Goal: Navigation & Orientation: Go to known website

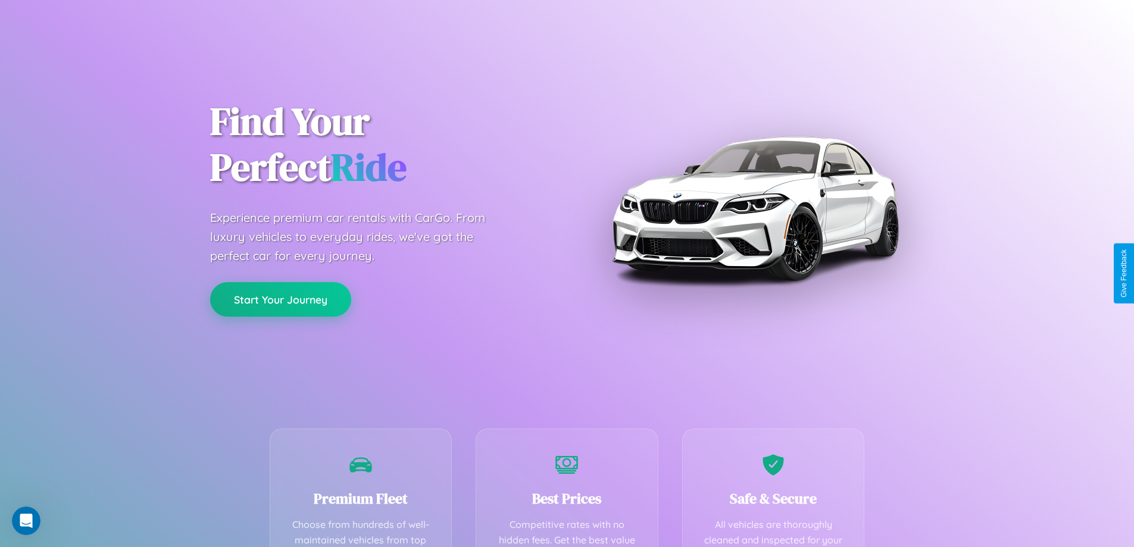
click at [280, 299] on button "Start Your Journey" at bounding box center [280, 299] width 141 height 35
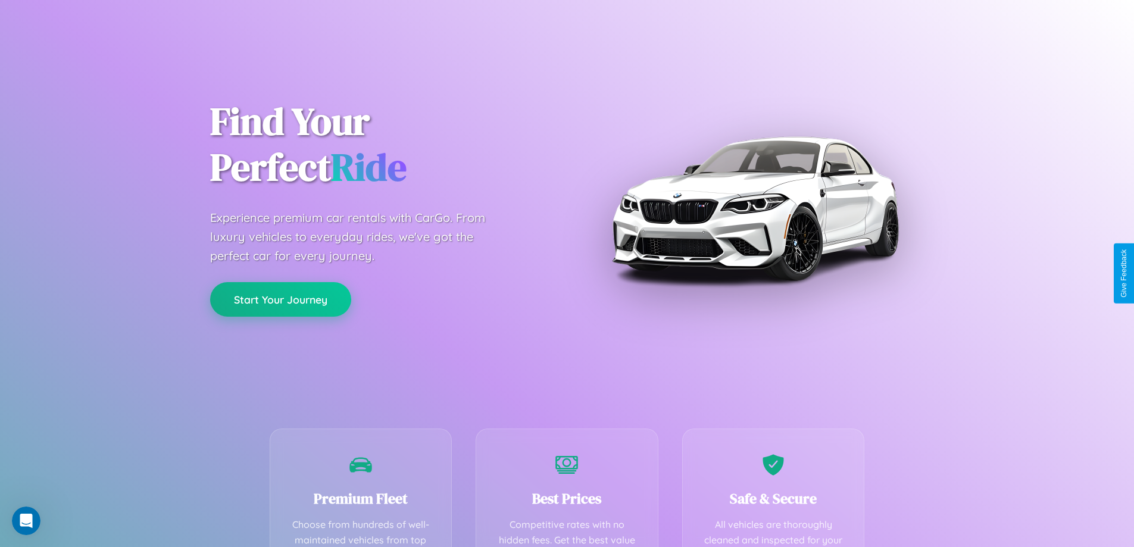
click at [280, 299] on button "Start Your Journey" at bounding box center [280, 299] width 141 height 35
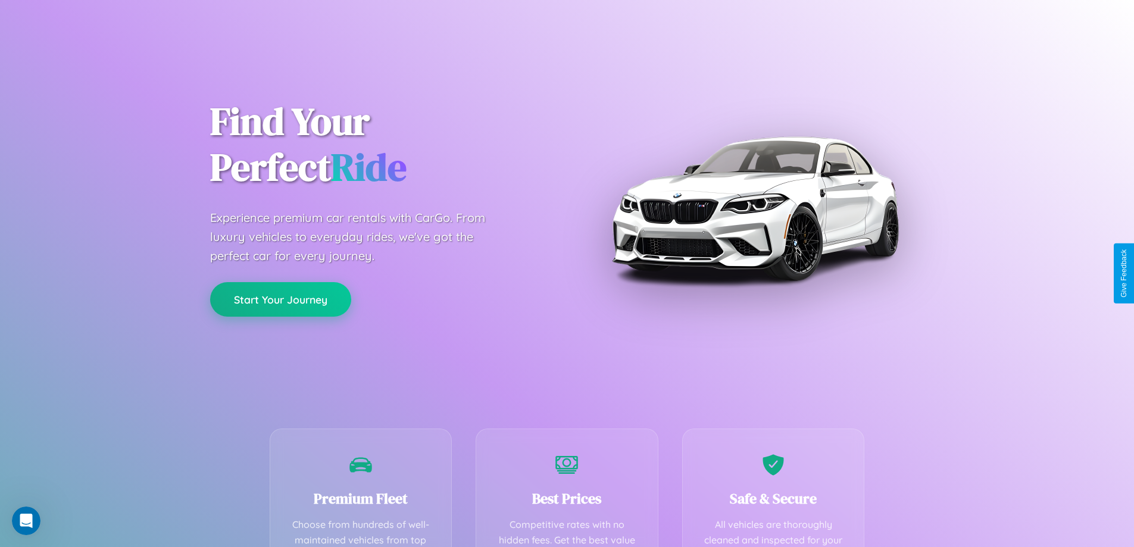
click at [280, 299] on button "Start Your Journey" at bounding box center [280, 299] width 141 height 35
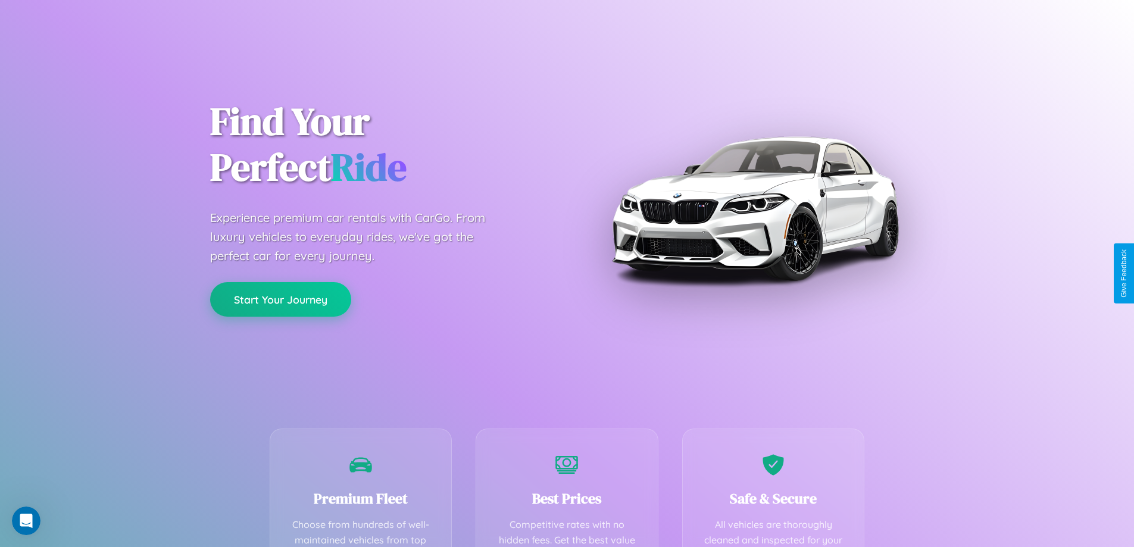
click at [280, 299] on button "Start Your Journey" at bounding box center [280, 299] width 141 height 35
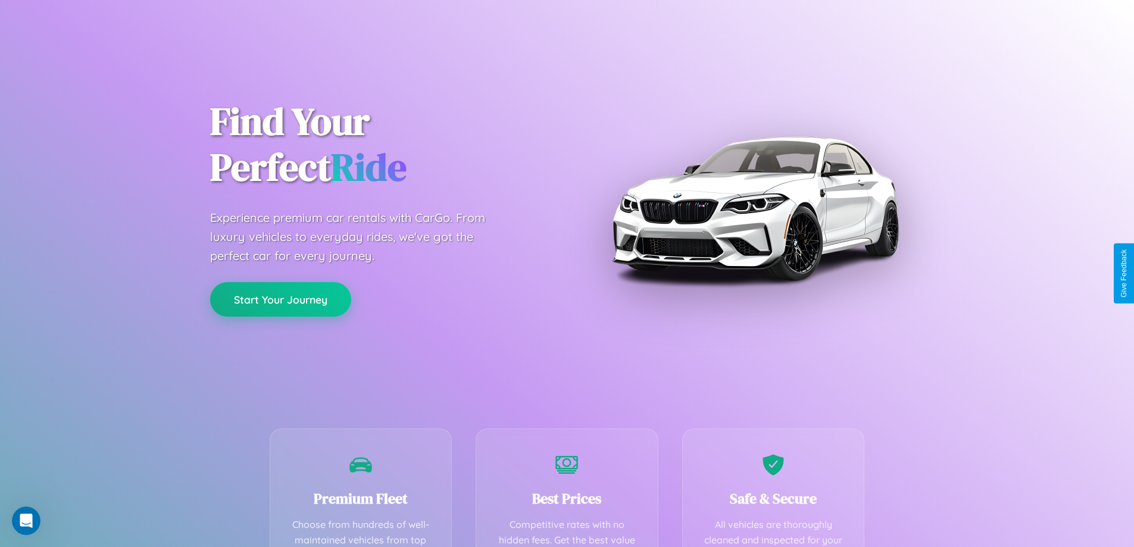
click at [280, 299] on button "Start Your Journey" at bounding box center [280, 299] width 141 height 35
